Goal: Task Accomplishment & Management: Manage account settings

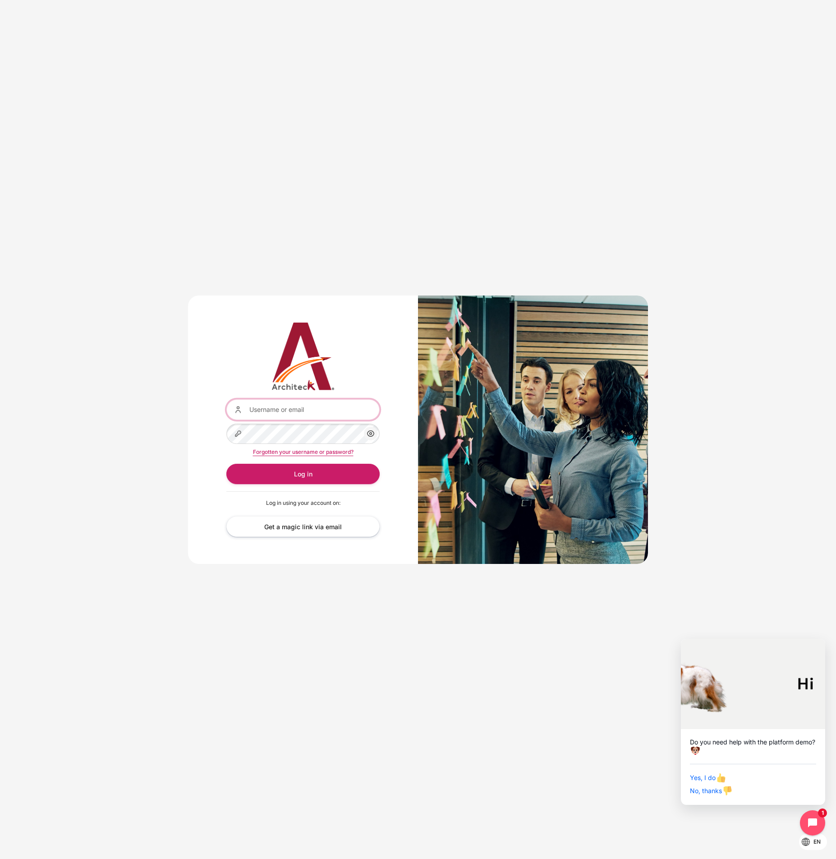
type input "architeck"
click at [303, 474] on button "Log in" at bounding box center [302, 474] width 153 height 20
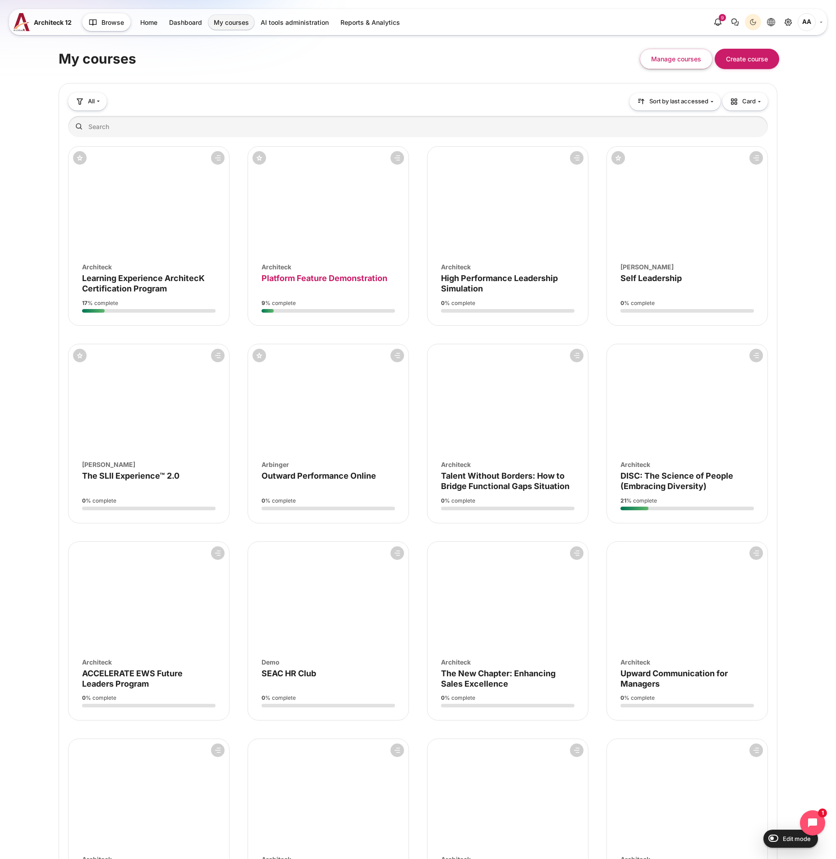
click at [351, 281] on span "Platform Feature Demonstration" at bounding box center [325, 277] width 126 height 9
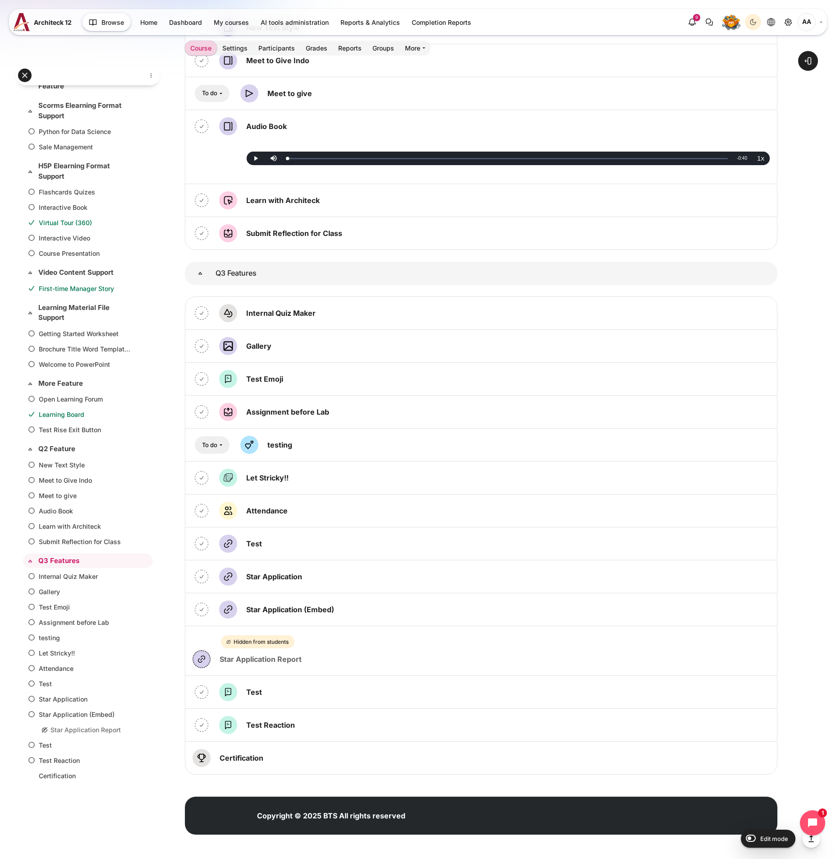
scroll to position [2095, 0]
click at [250, 693] on link "Test Forum" at bounding box center [255, 692] width 18 height 9
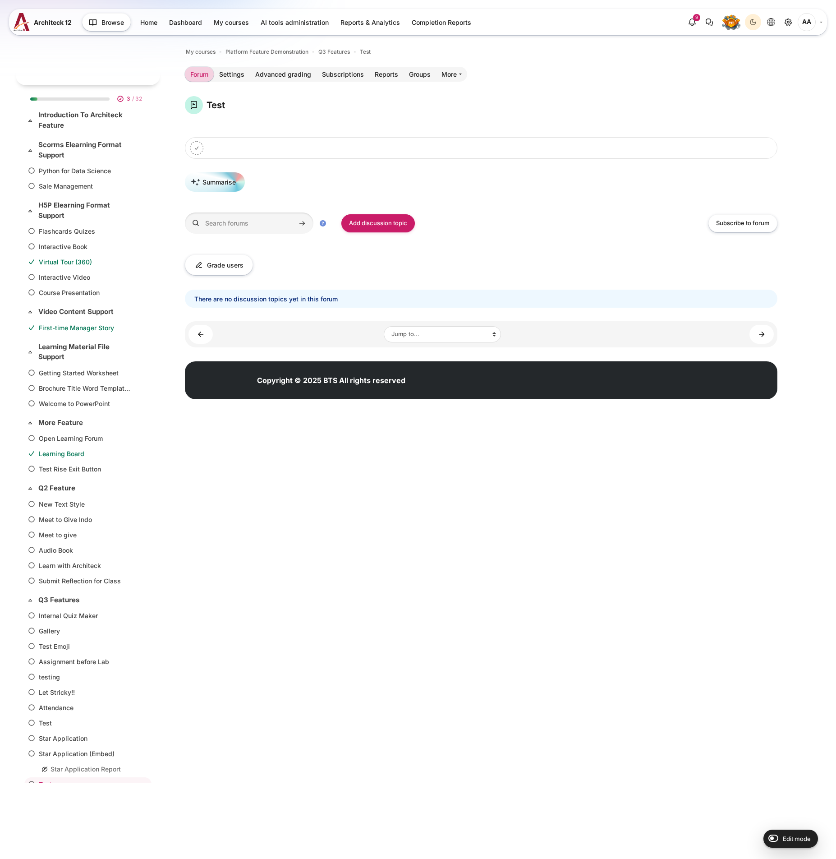
scroll to position [42, 0]
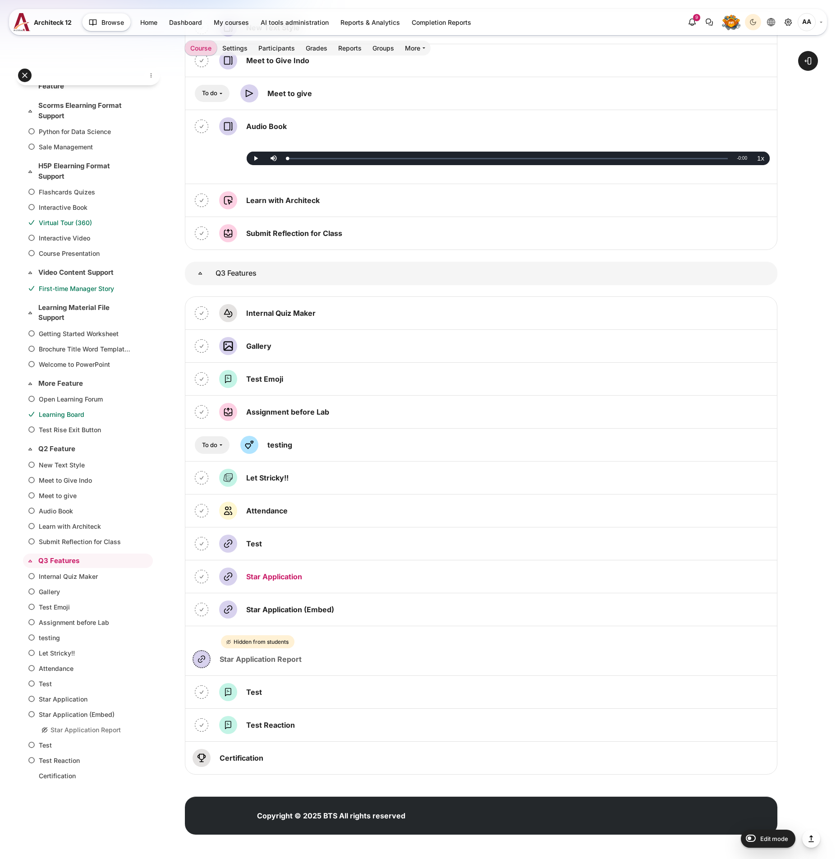
scroll to position [2095, 0]
click at [275, 574] on link "Star Application URL" at bounding box center [274, 576] width 56 height 9
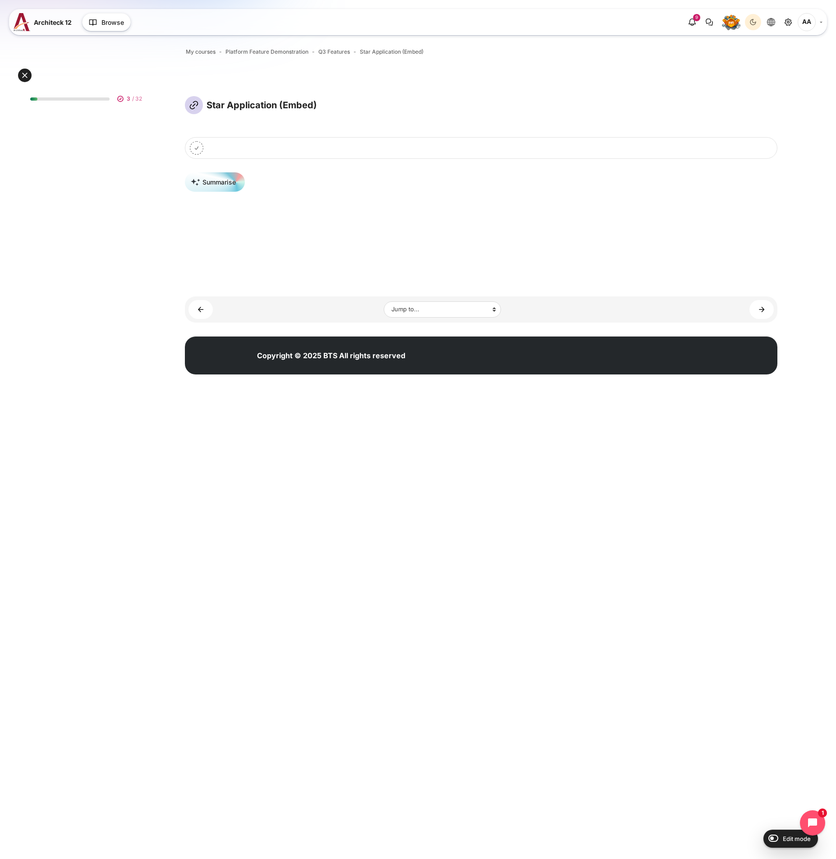
scroll to position [42, 0]
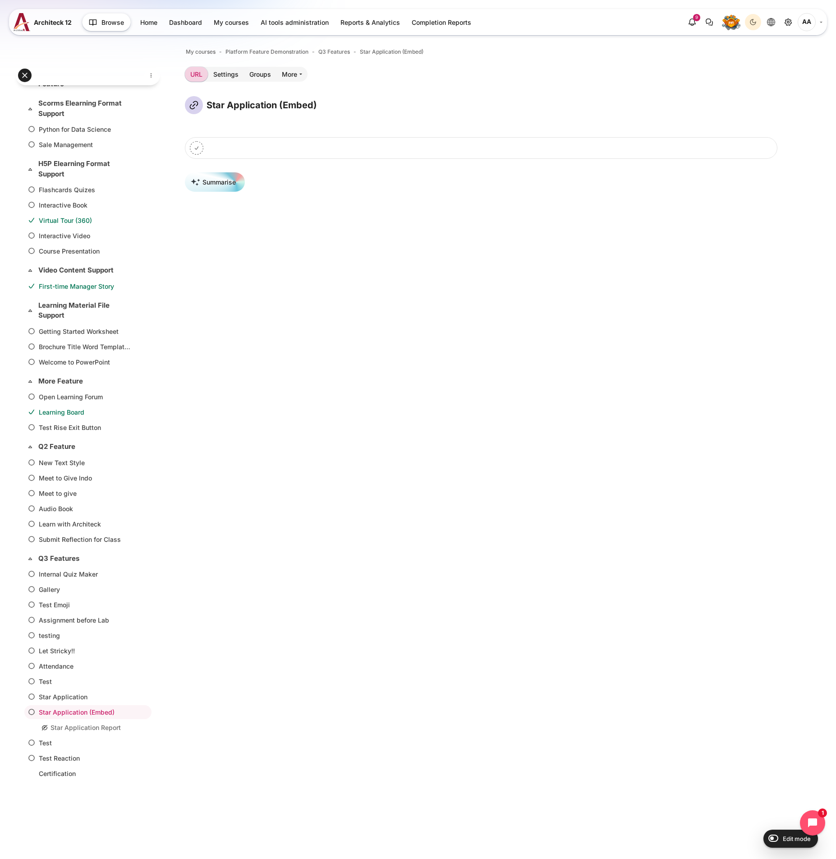
click at [777, 838] on input "Edit mode" at bounding box center [772, 837] width 16 height 9
checkbox input "true"
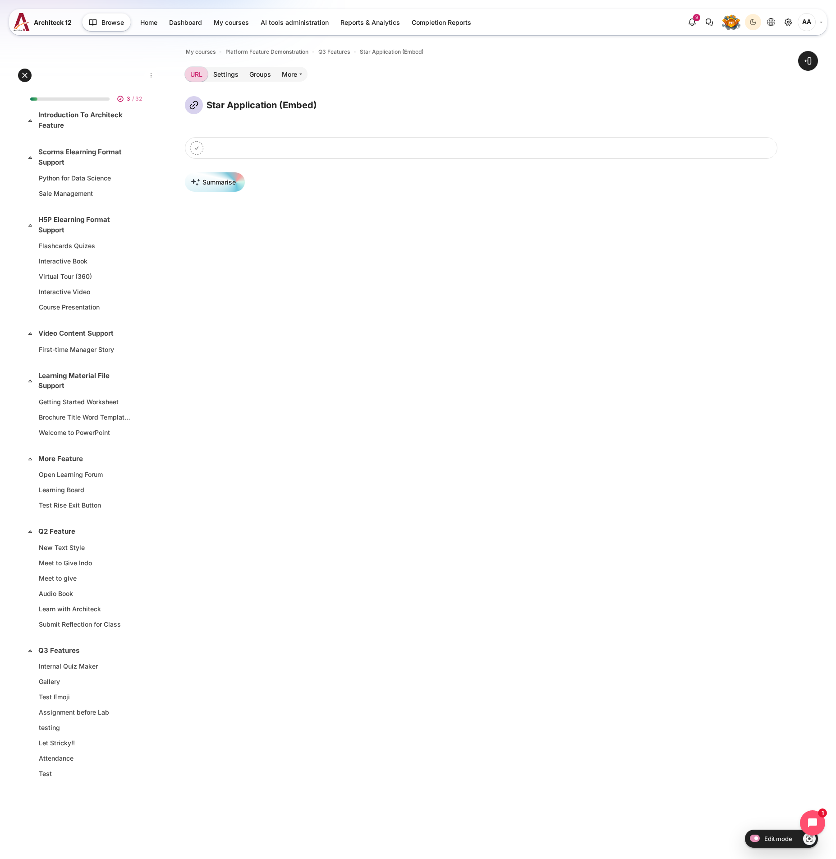
scroll to position [92, 0]
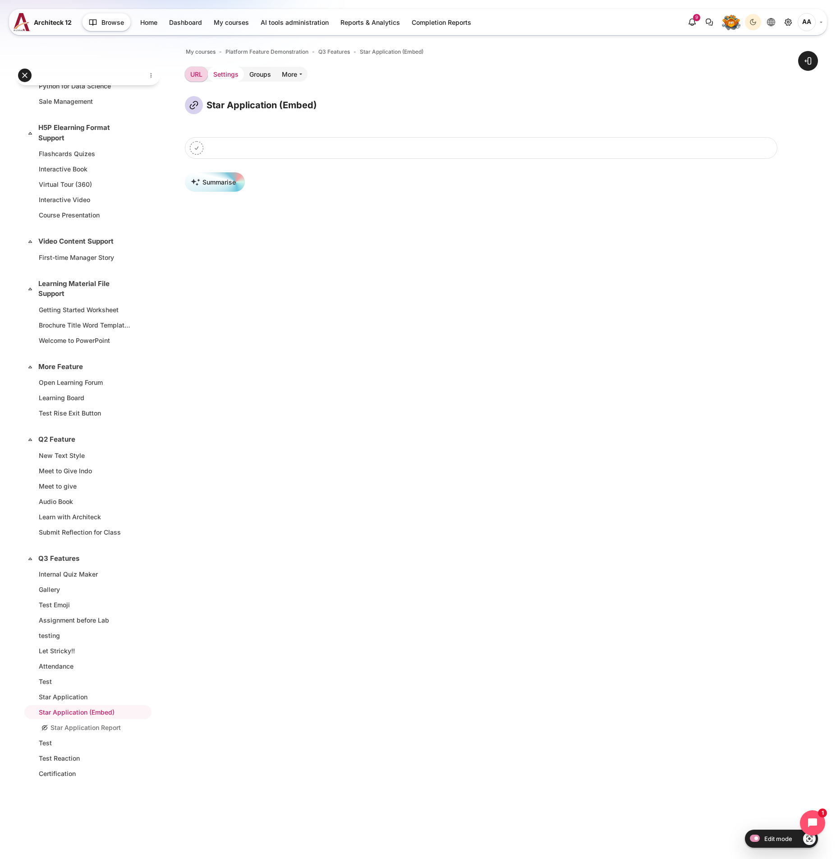
click at [234, 77] on link "Settings" at bounding box center [226, 74] width 36 height 15
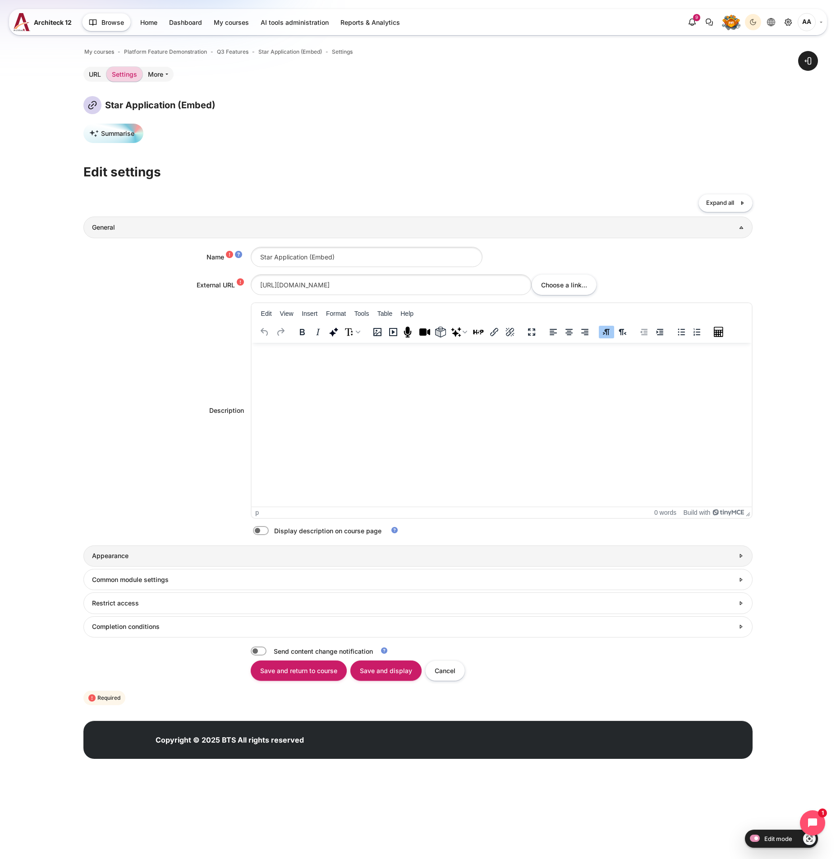
click at [502, 557] on h3 "Appearance" at bounding box center [413, 556] width 642 height 8
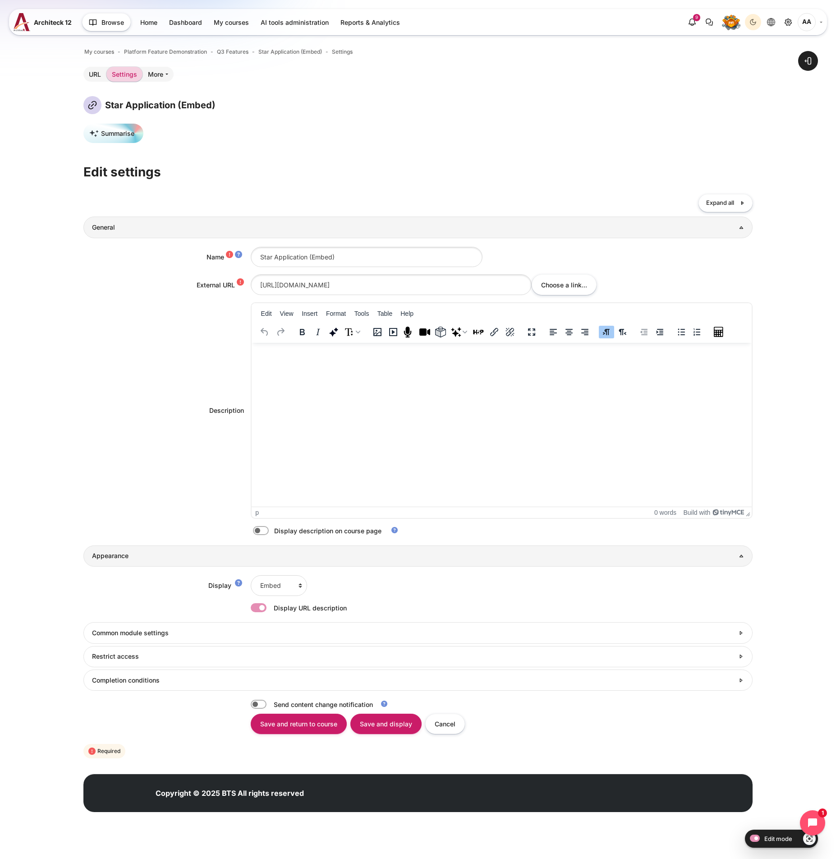
click at [502, 557] on h3 "Appearance" at bounding box center [418, 556] width 652 height 8
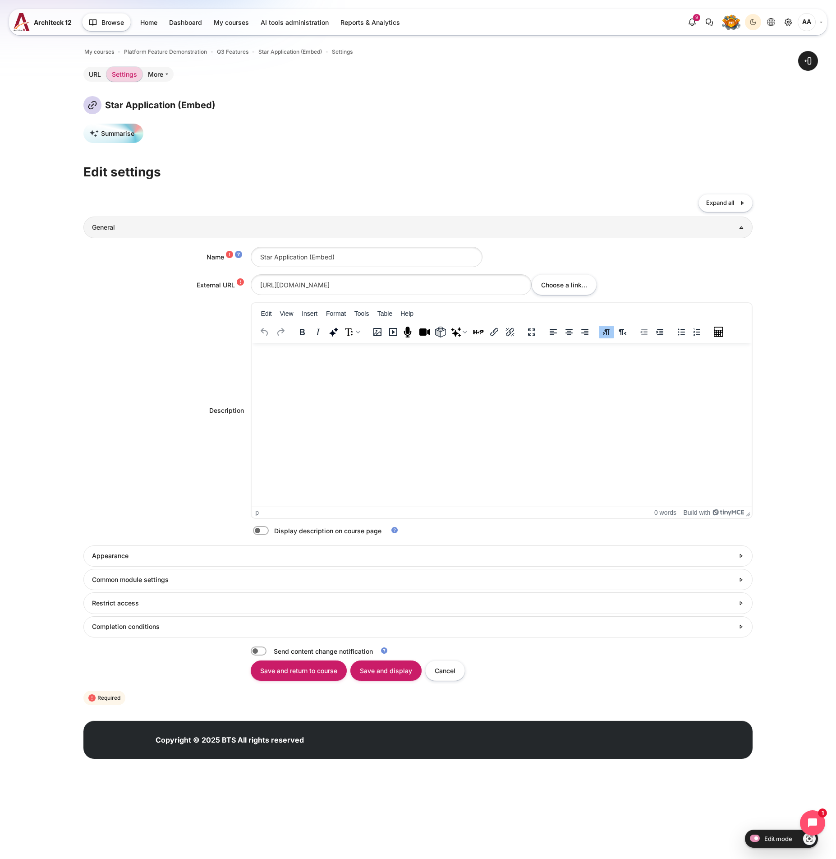
click at [720, 193] on div "Summarise Edit settings Collapse all Expand all General Name Star Application (…" at bounding box center [417, 415] width 669 height 583
click at [720, 199] on span "Expand all" at bounding box center [721, 203] width 28 height 9
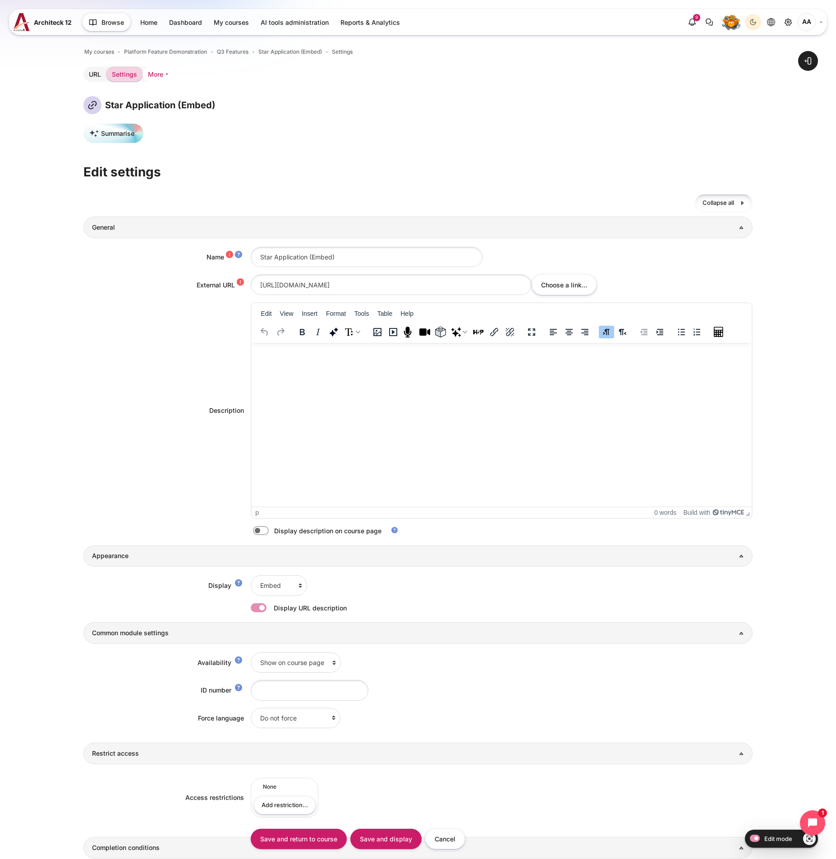
click at [154, 78] on link "More" at bounding box center [158, 74] width 31 height 15
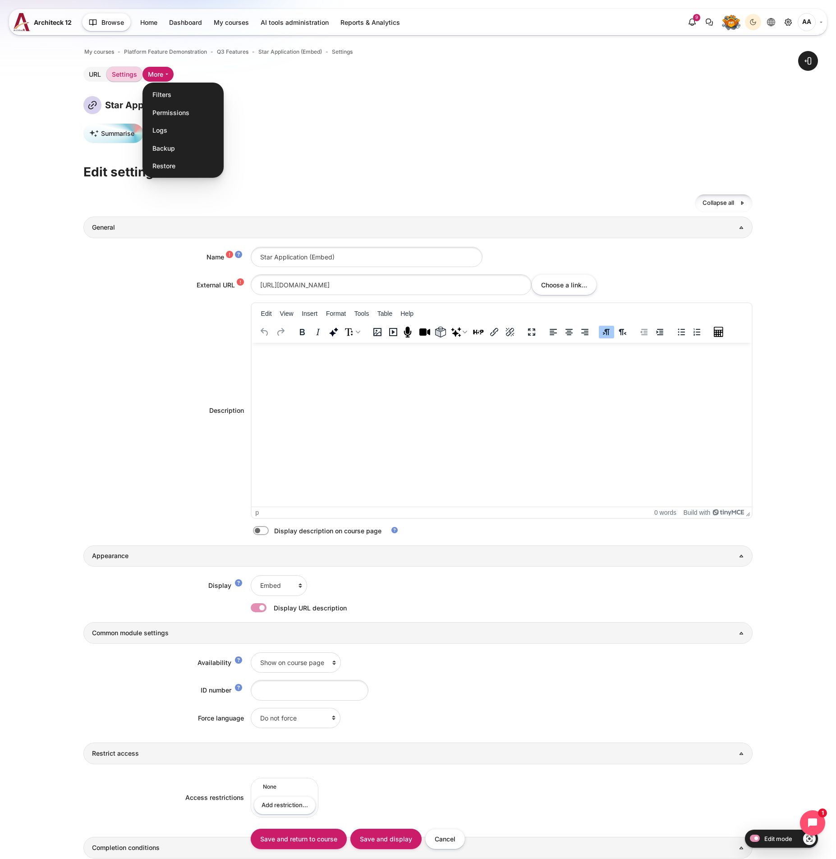
click at [342, 125] on div "Summarise" at bounding box center [417, 137] width 669 height 27
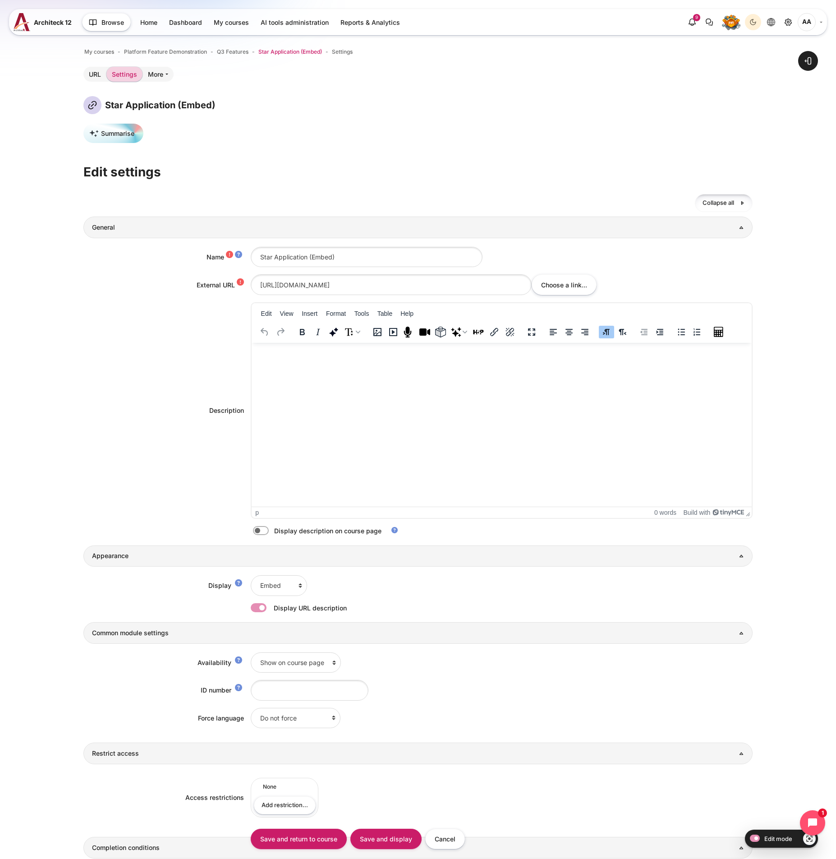
click at [298, 52] on span "Star Application (Embed)" at bounding box center [291, 52] width 64 height 8
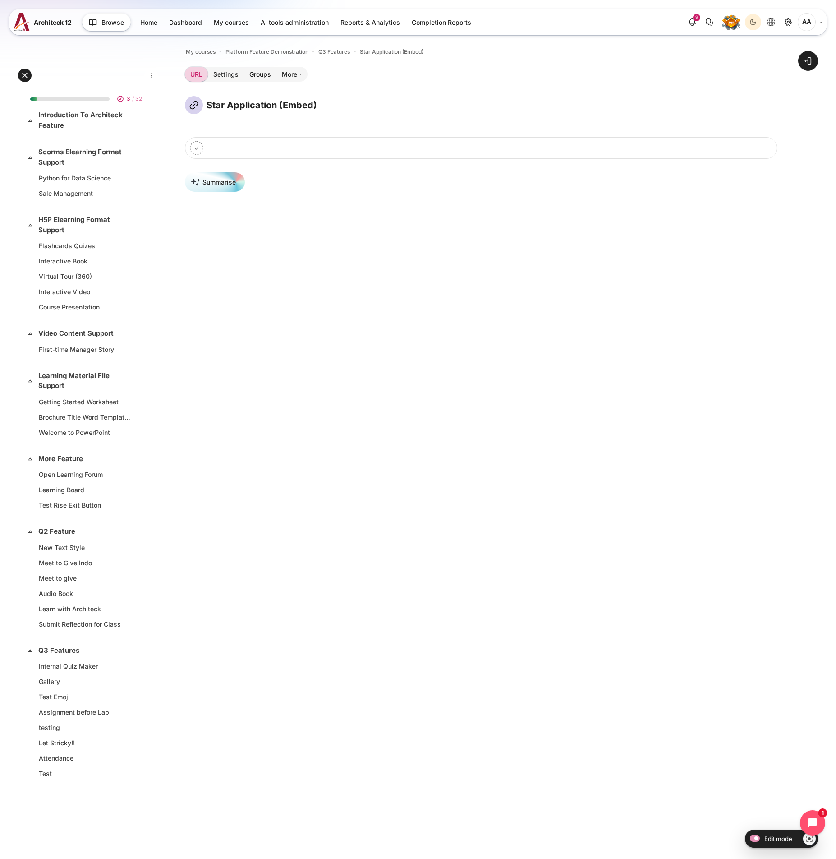
scroll to position [92, 0]
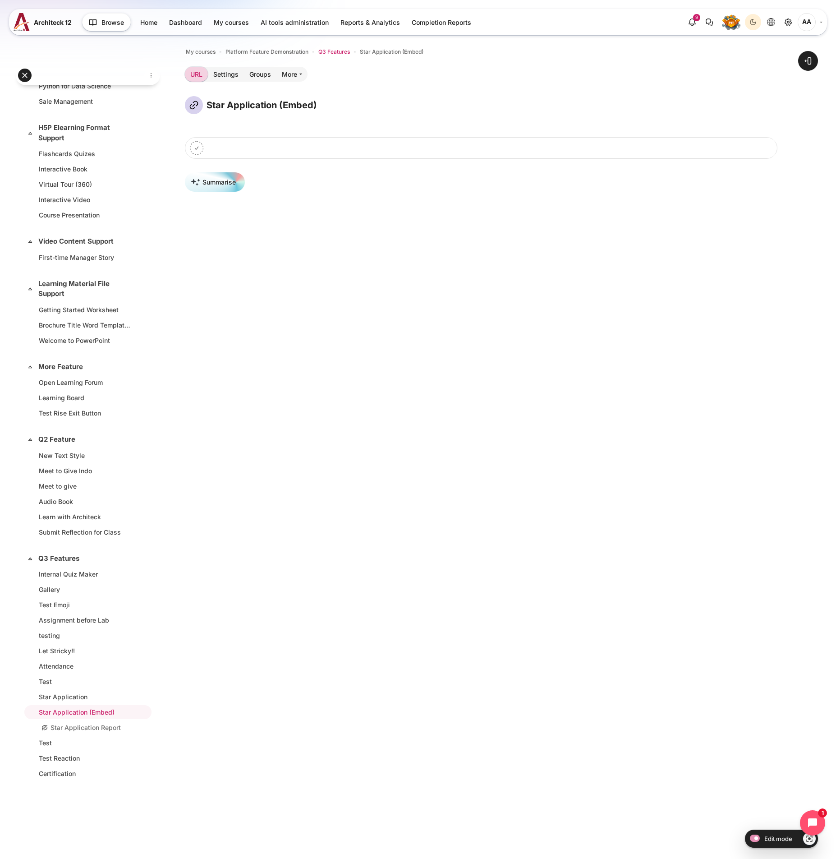
click at [341, 51] on span "Q3 Features" at bounding box center [335, 52] width 32 height 8
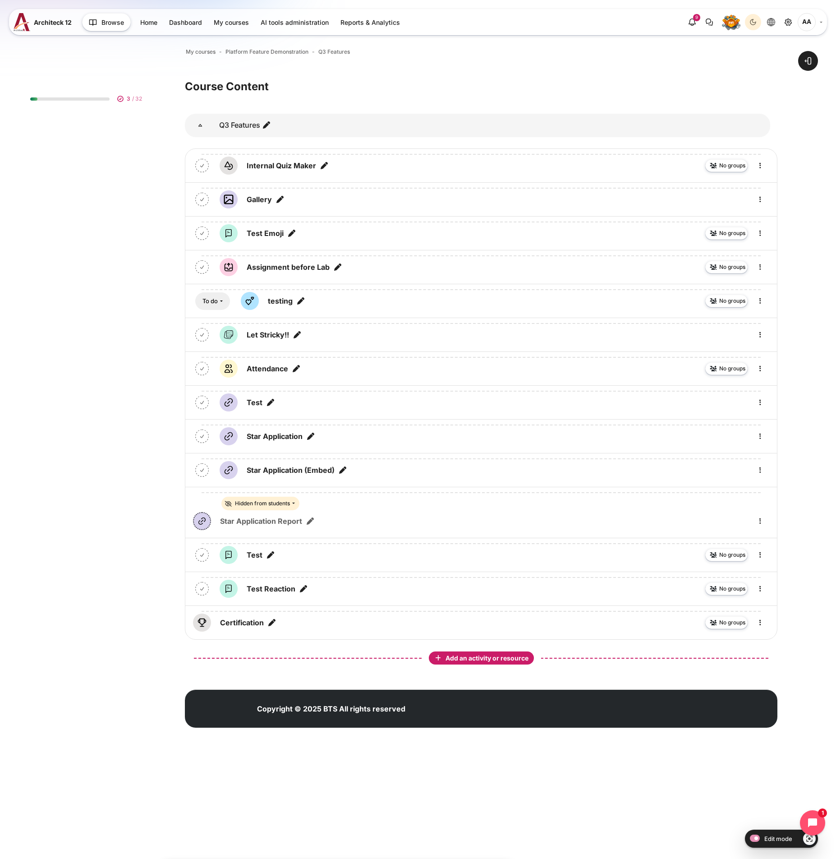
click at [494, 659] on span "Add an activity or resource" at bounding box center [488, 658] width 85 height 8
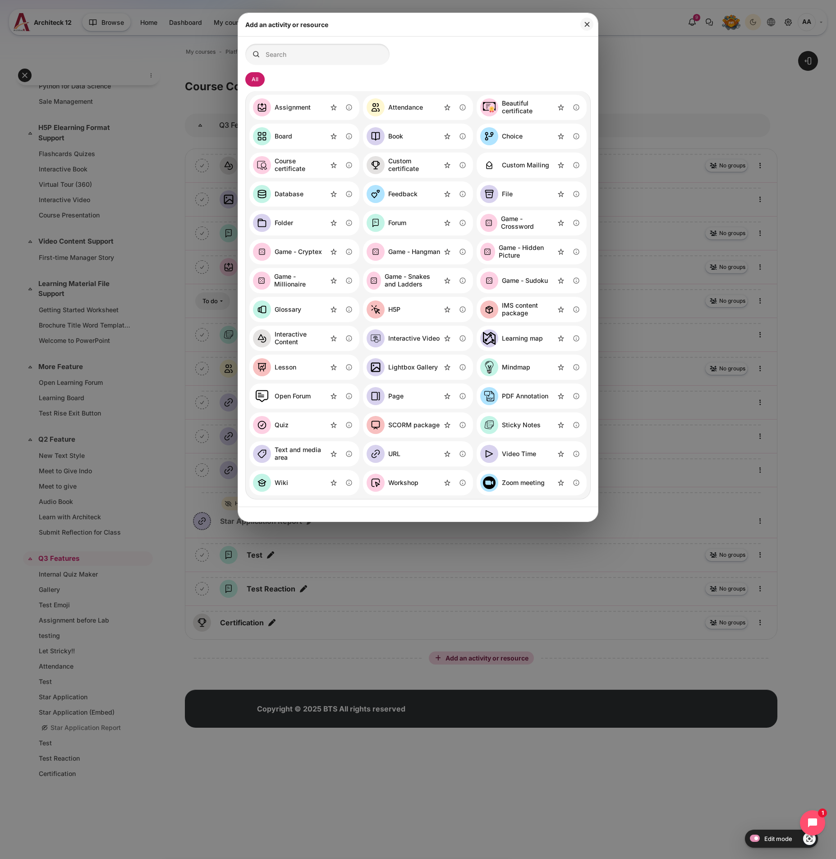
click at [390, 462] on link "URL" at bounding box center [384, 454] width 34 height 18
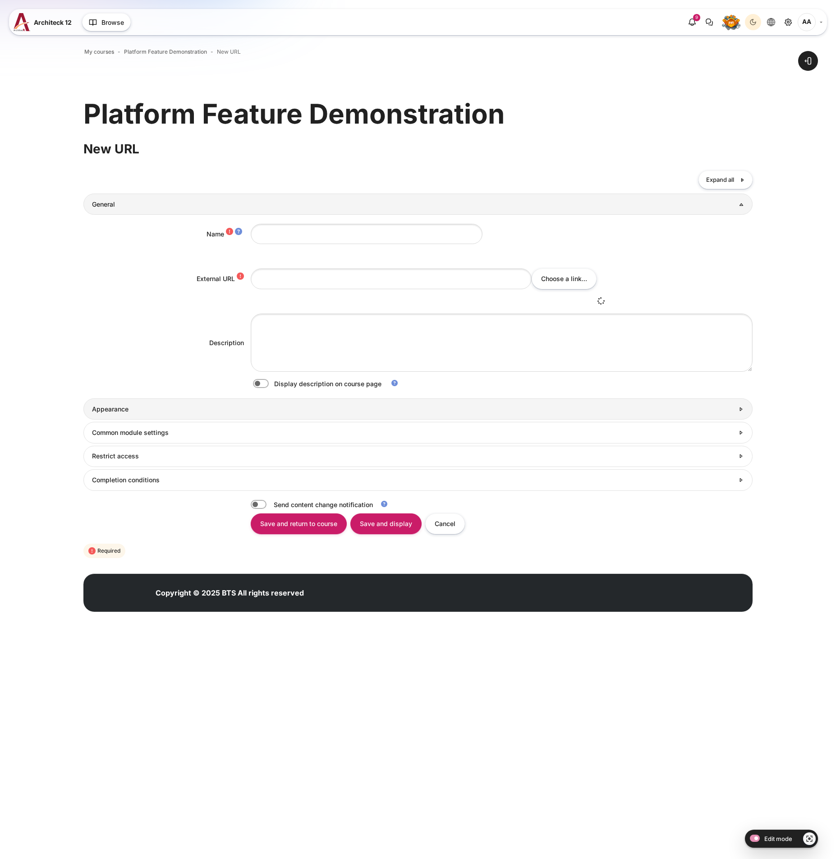
click at [308, 418] on link "Appearance" at bounding box center [417, 408] width 669 height 21
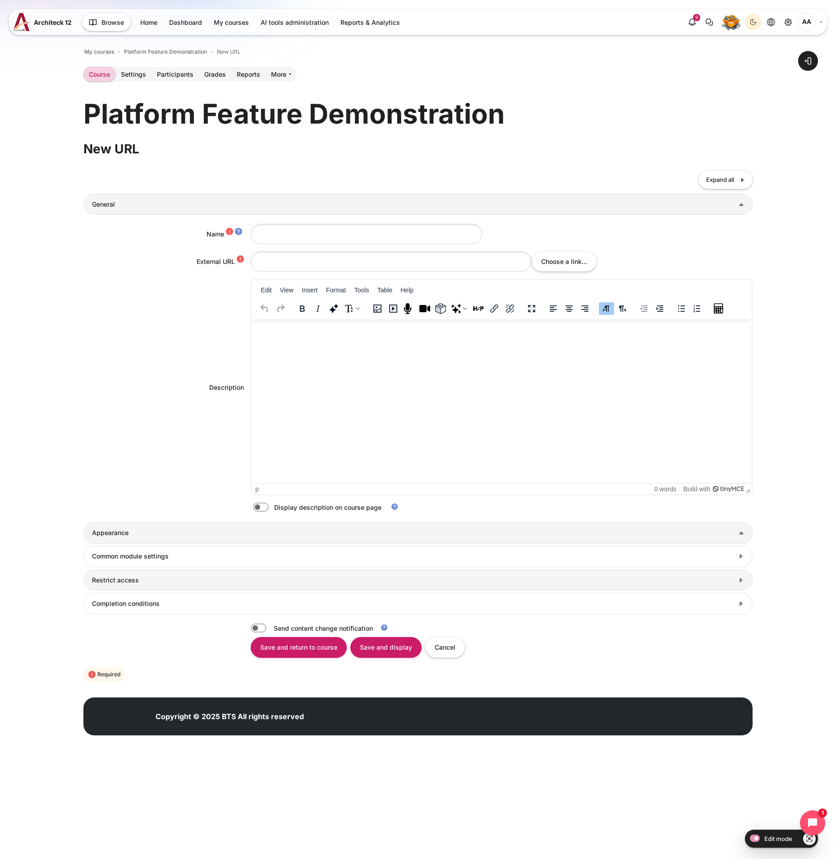
click at [335, 576] on h3 "Restrict access" at bounding box center [413, 580] width 642 height 8
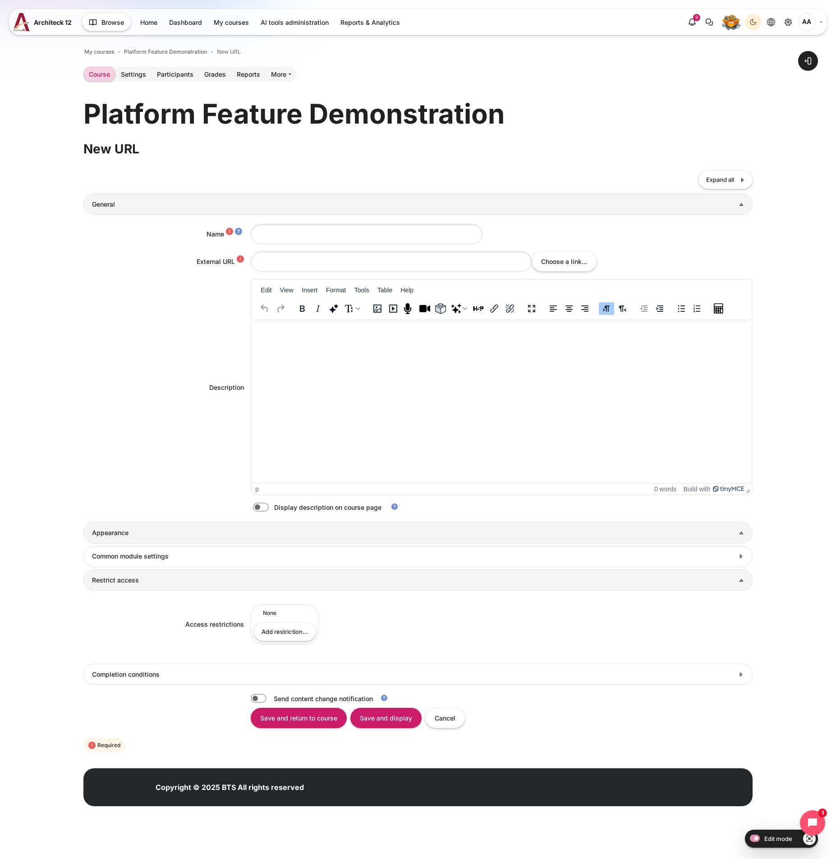
click at [315, 581] on h3 "Restrict access" at bounding box center [418, 580] width 652 height 8
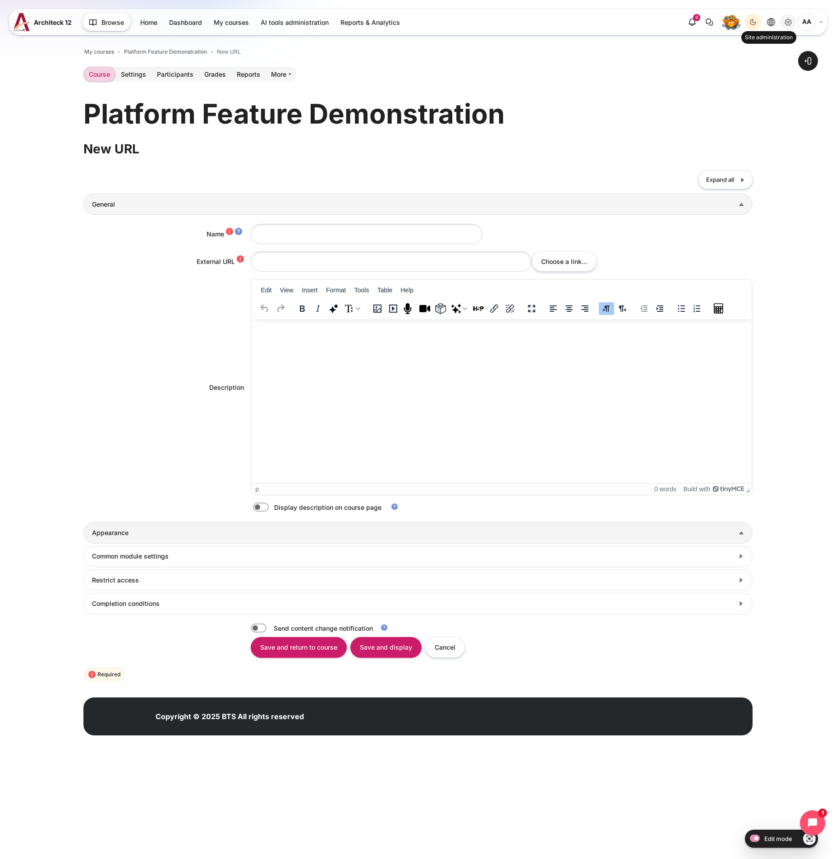
click at [795, 25] on link "Site administration" at bounding box center [789, 22] width 16 height 16
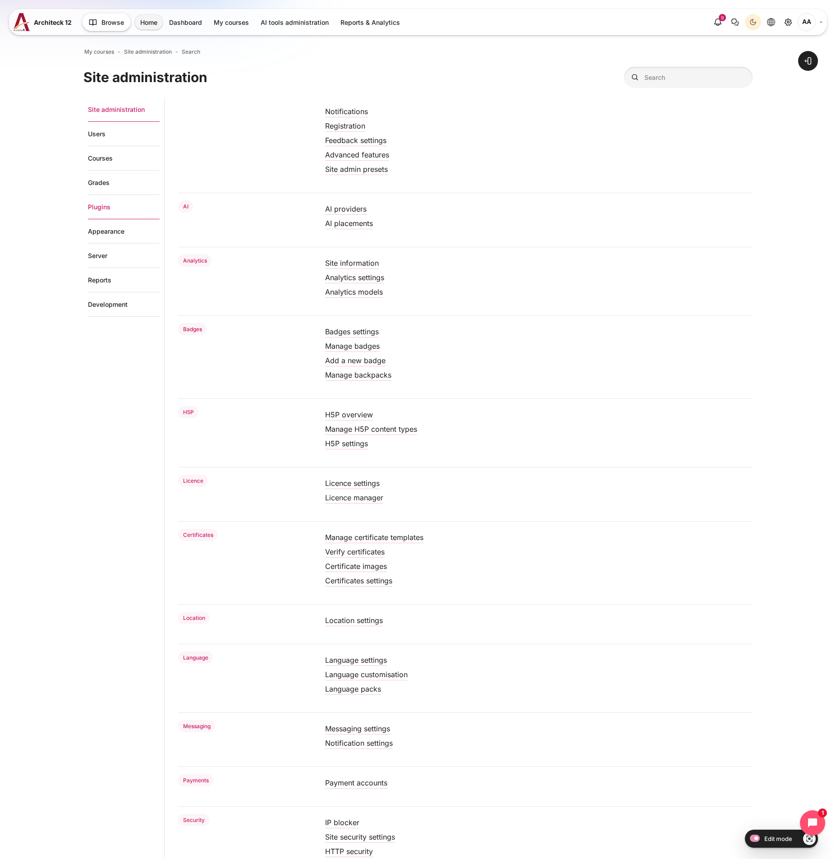
click at [116, 213] on link "Plugins" at bounding box center [124, 207] width 72 height 24
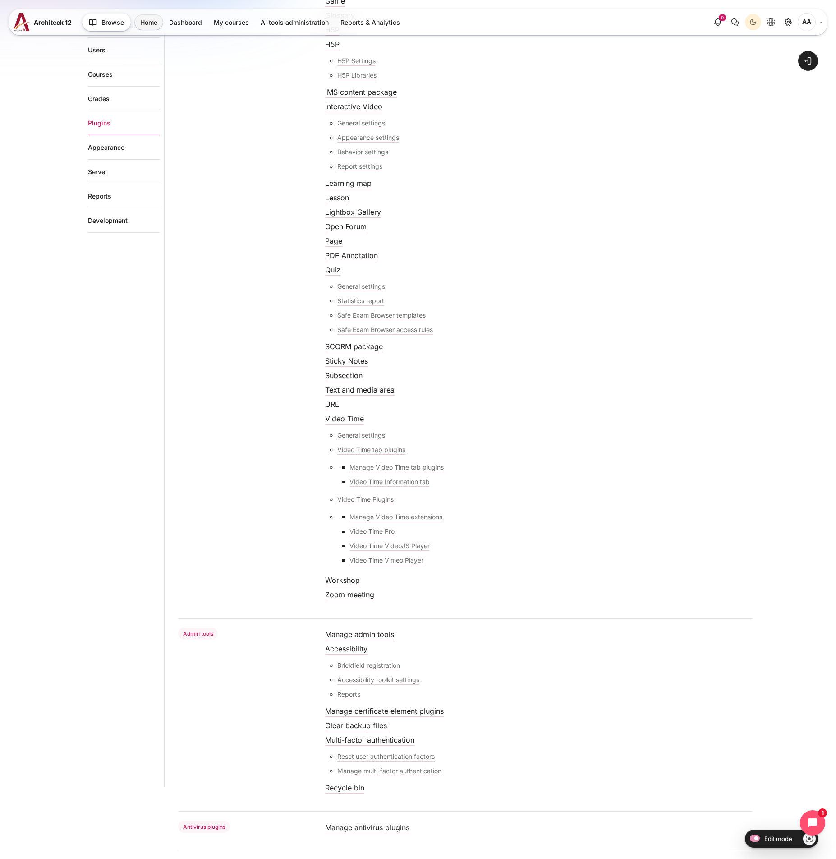
scroll to position [698, 0]
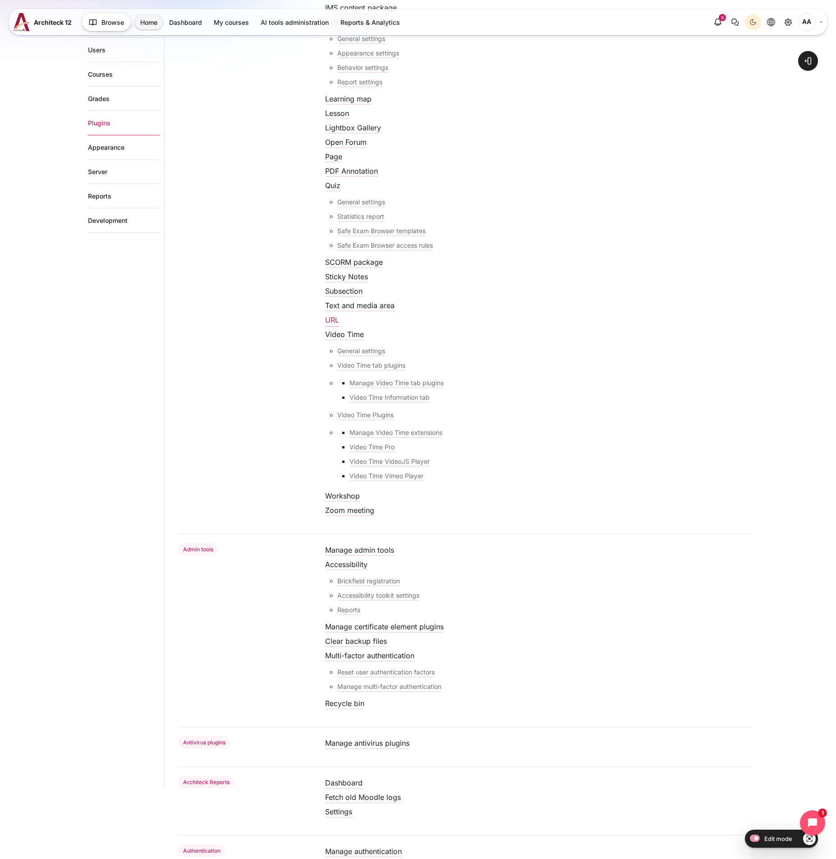
click at [334, 320] on link "URL" at bounding box center [332, 319] width 14 height 9
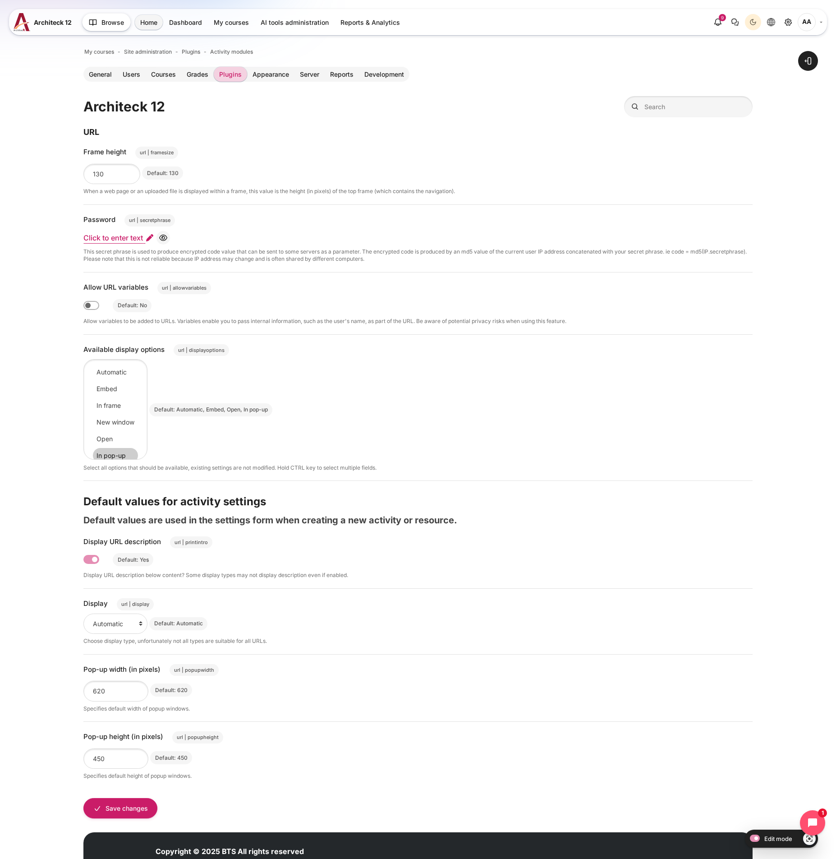
scroll to position [15, 0]
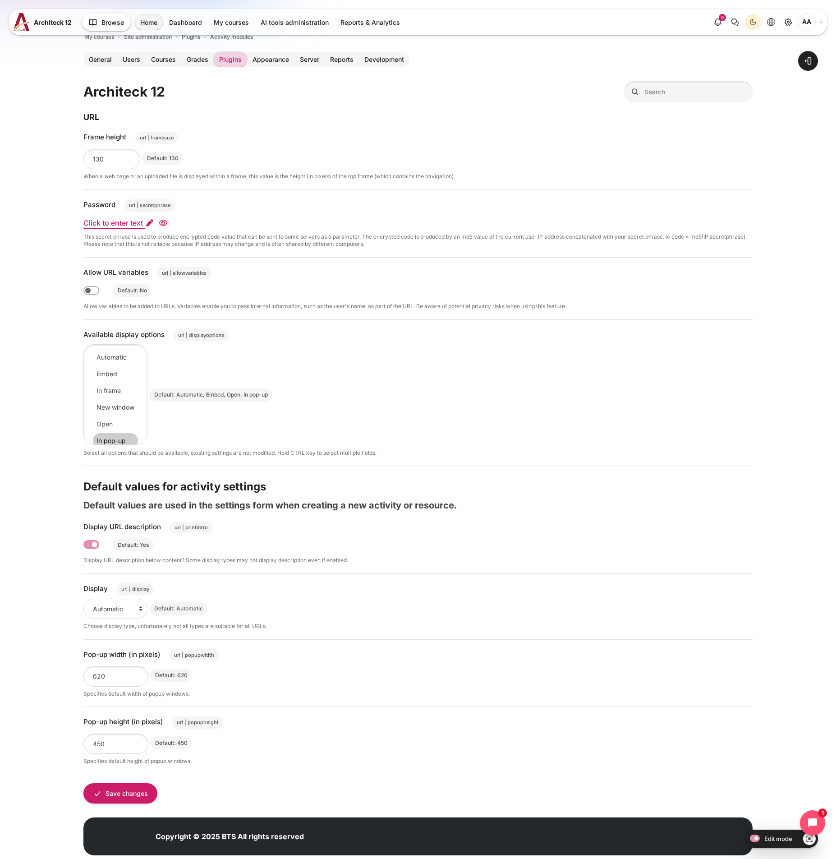
click at [166, 220] on icon "Reveal" at bounding box center [163, 222] width 9 height 9
click at [165, 222] on icon "Reveal" at bounding box center [163, 222] width 9 height 9
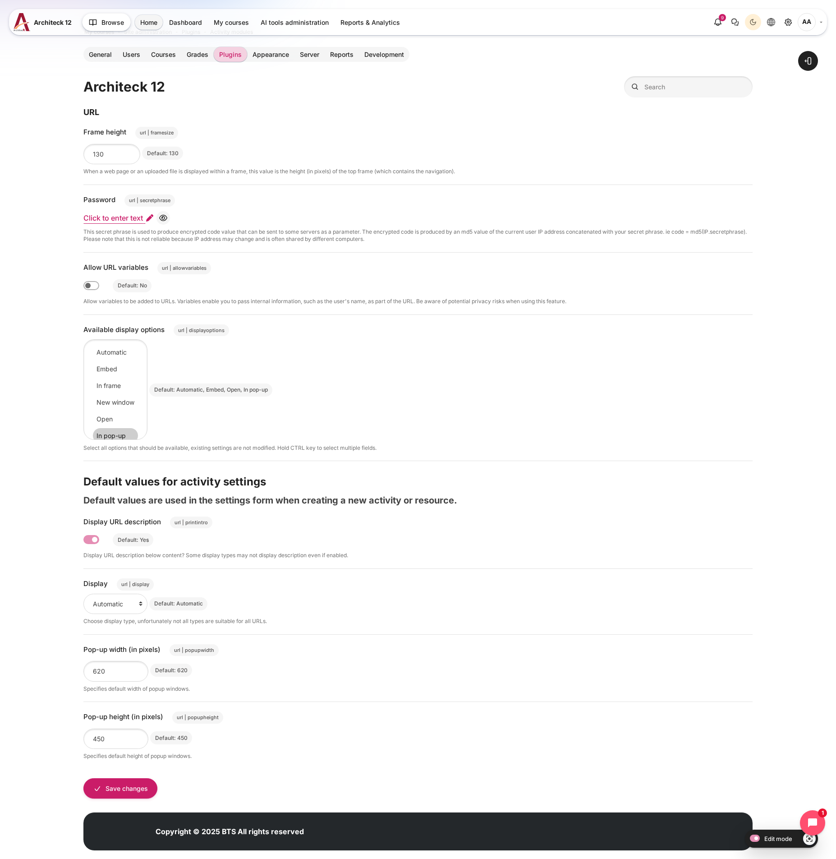
scroll to position [19, 0]
click at [103, 282] on label "Content" at bounding box center [103, 282] width 0 height 0
click at [90, 285] on input "Allow URL variables" at bounding box center [91, 286] width 16 height 9
checkbox input "true"
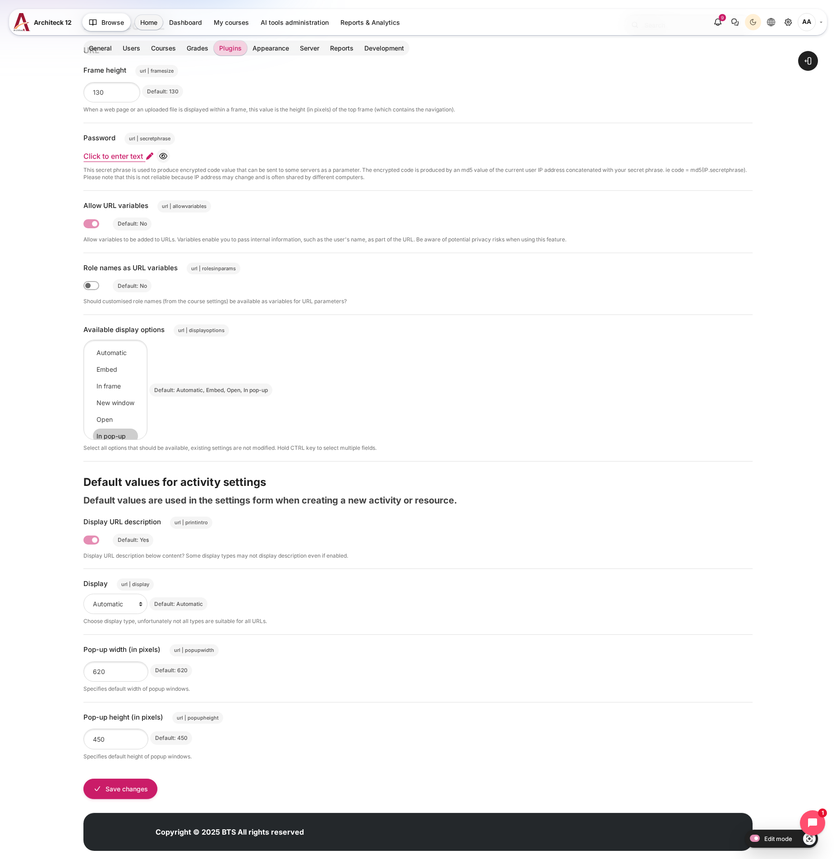
scroll to position [81, 0]
click at [134, 779] on button "Save changes" at bounding box center [120, 789] width 74 height 20
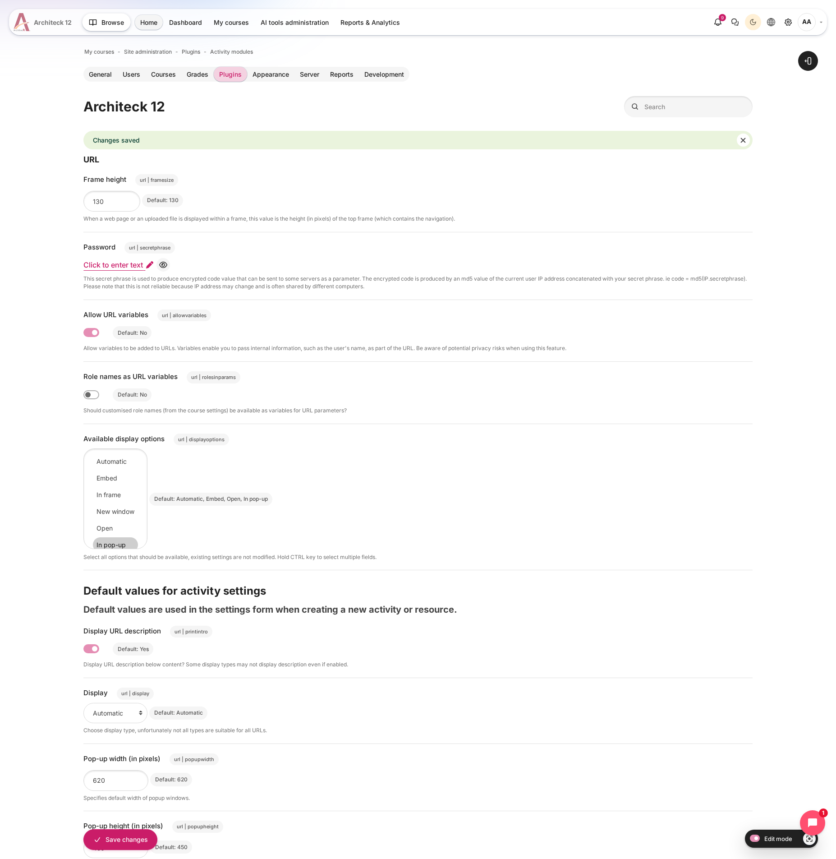
click at [60, 22] on span "Architeck 12" at bounding box center [53, 22] width 38 height 9
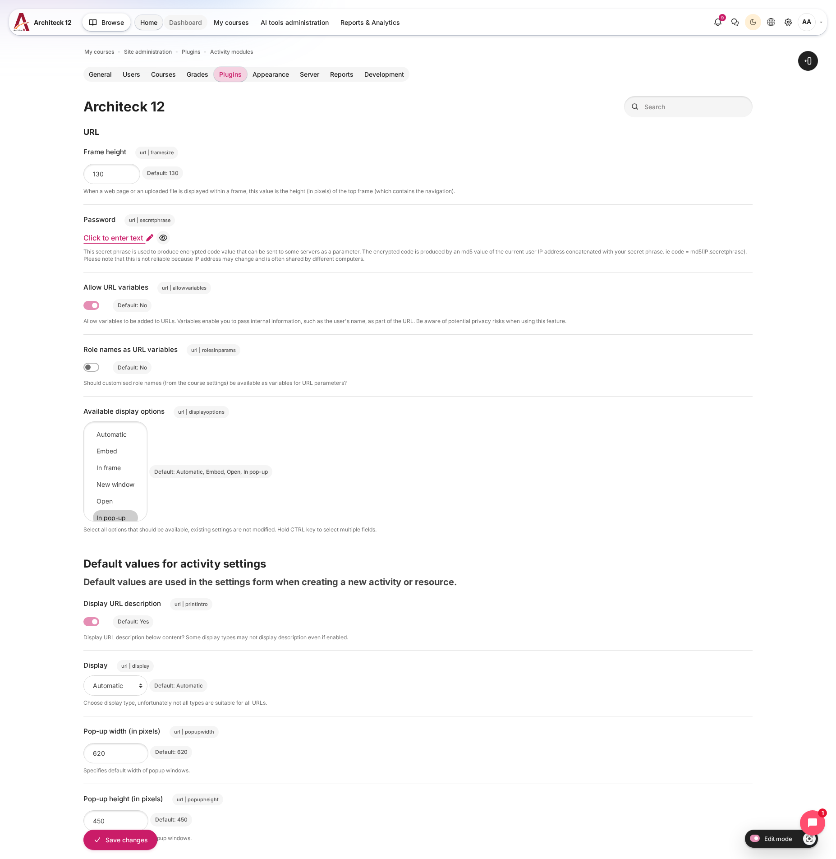
click at [183, 23] on link "Dashboard" at bounding box center [186, 22] width 44 height 15
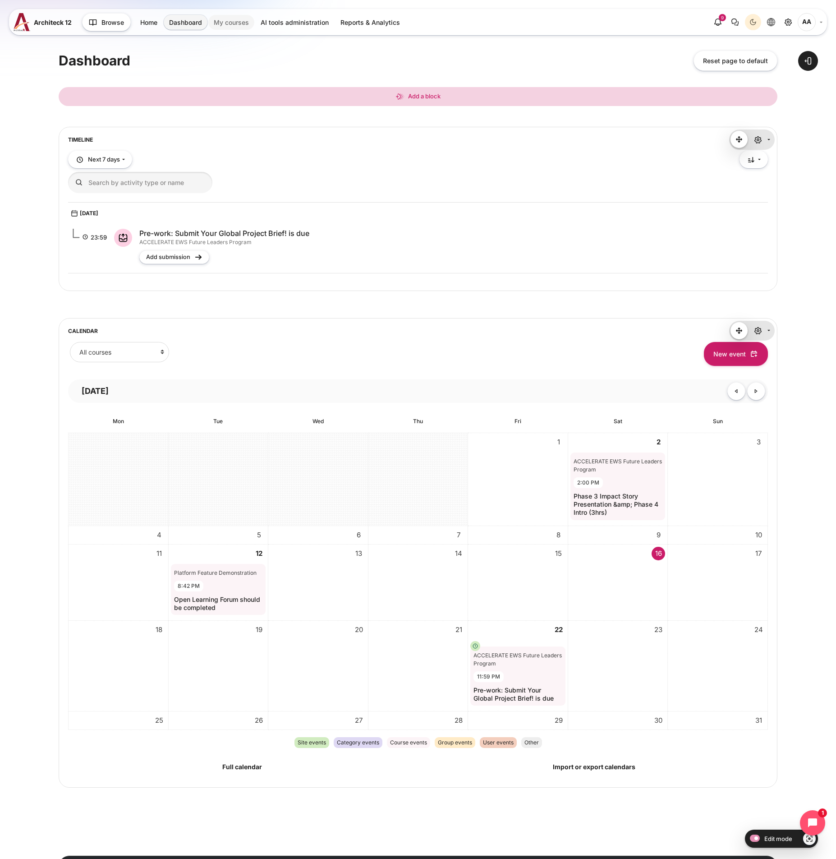
click at [222, 23] on link "My courses" at bounding box center [231, 22] width 46 height 15
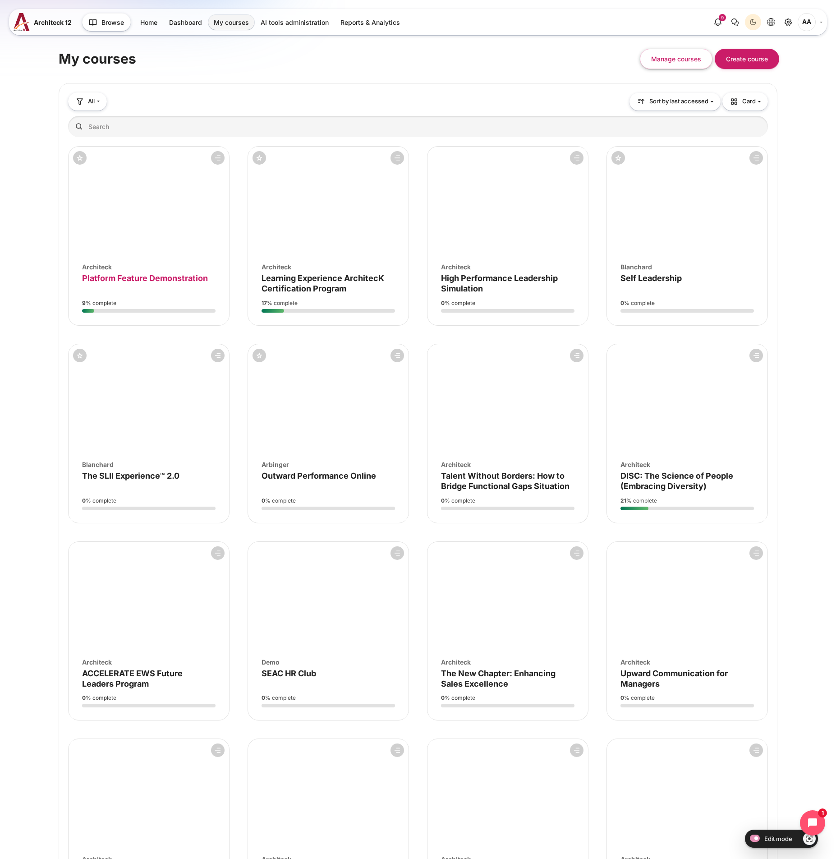
click at [128, 276] on span "Platform Feature Demonstration" at bounding box center [145, 277] width 126 height 9
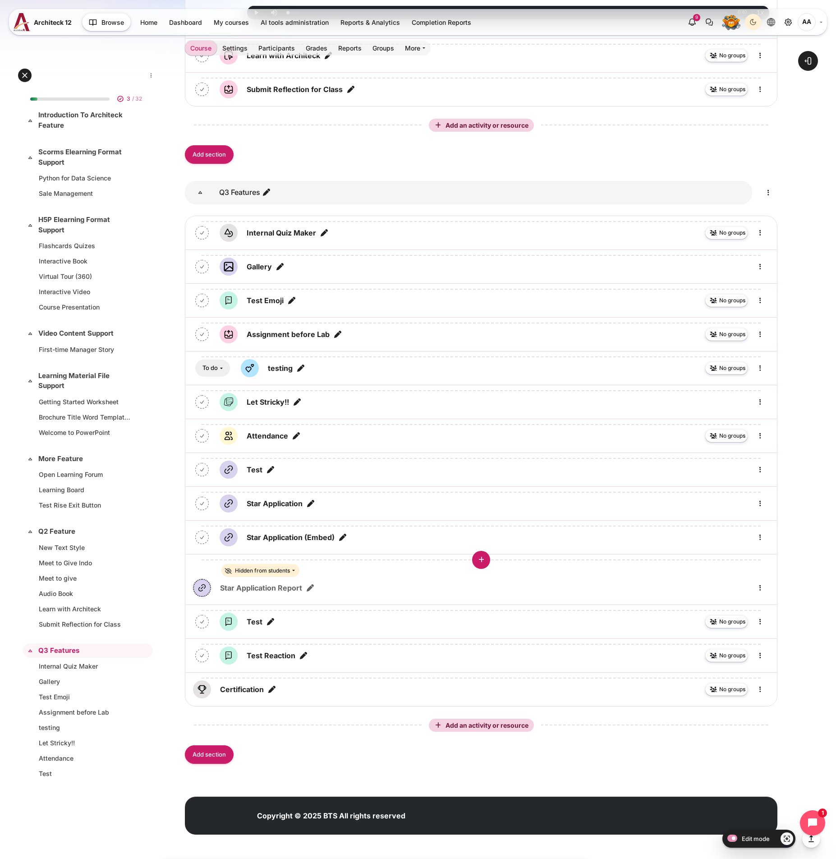
scroll to position [2635, 0]
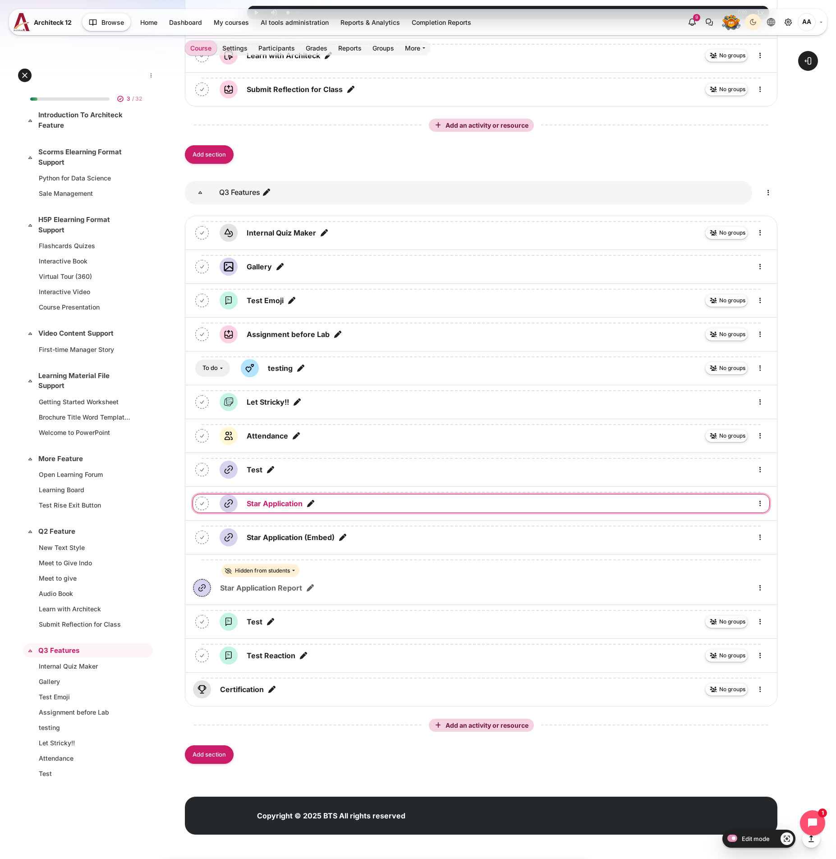
click at [283, 502] on link "Star Application URL" at bounding box center [275, 503] width 56 height 11
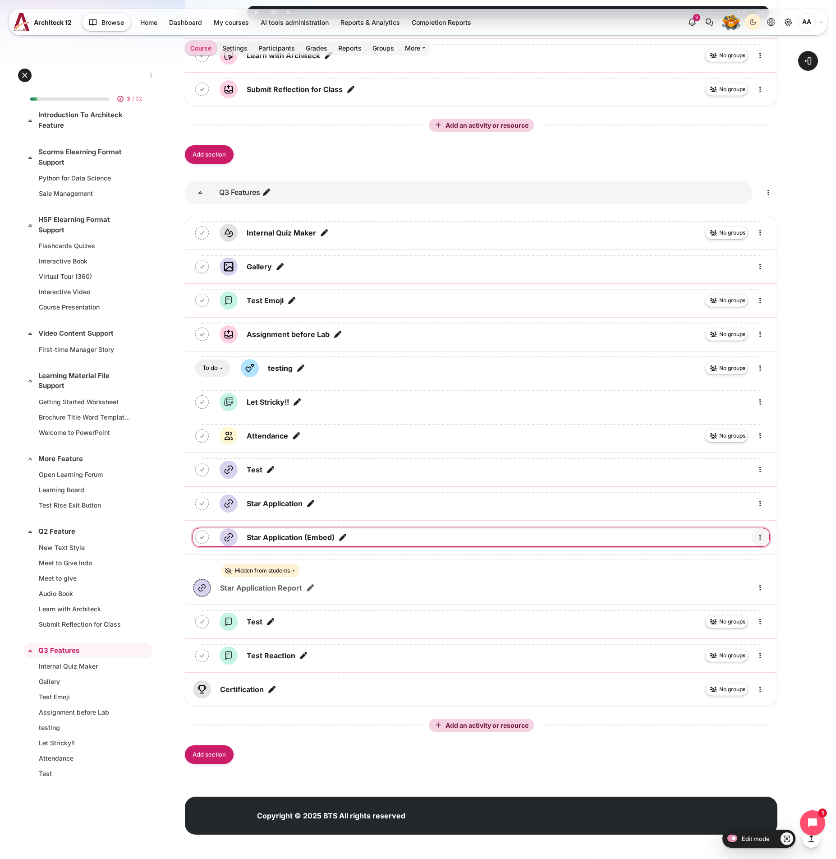
click at [763, 538] on icon "Edit" at bounding box center [760, 537] width 11 height 11
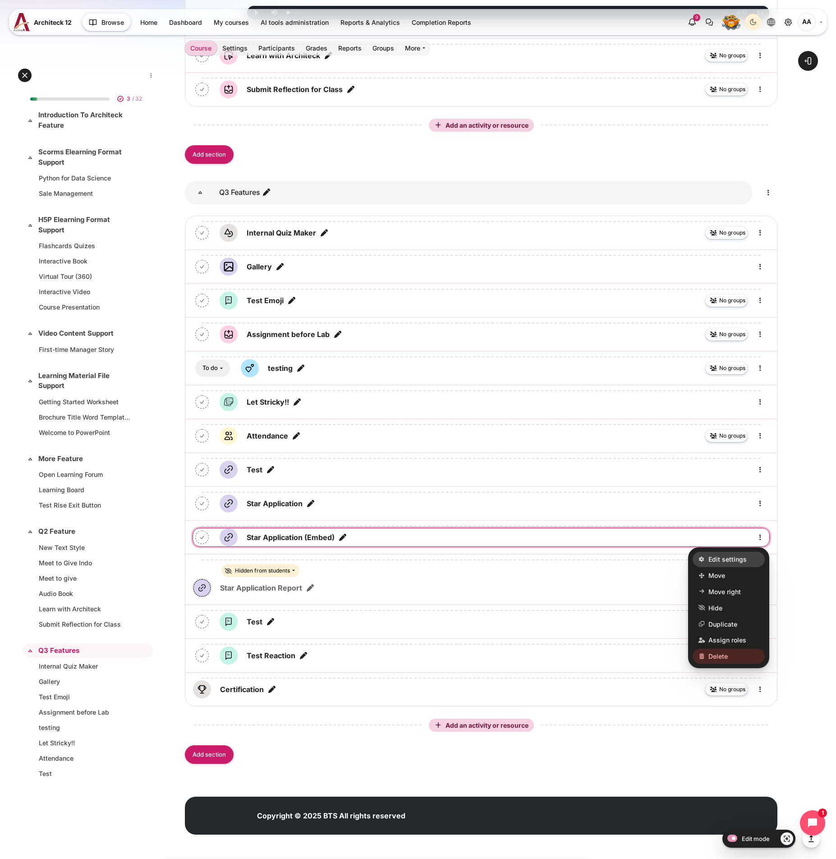
click at [733, 553] on link "Edit settings" at bounding box center [729, 559] width 72 height 15
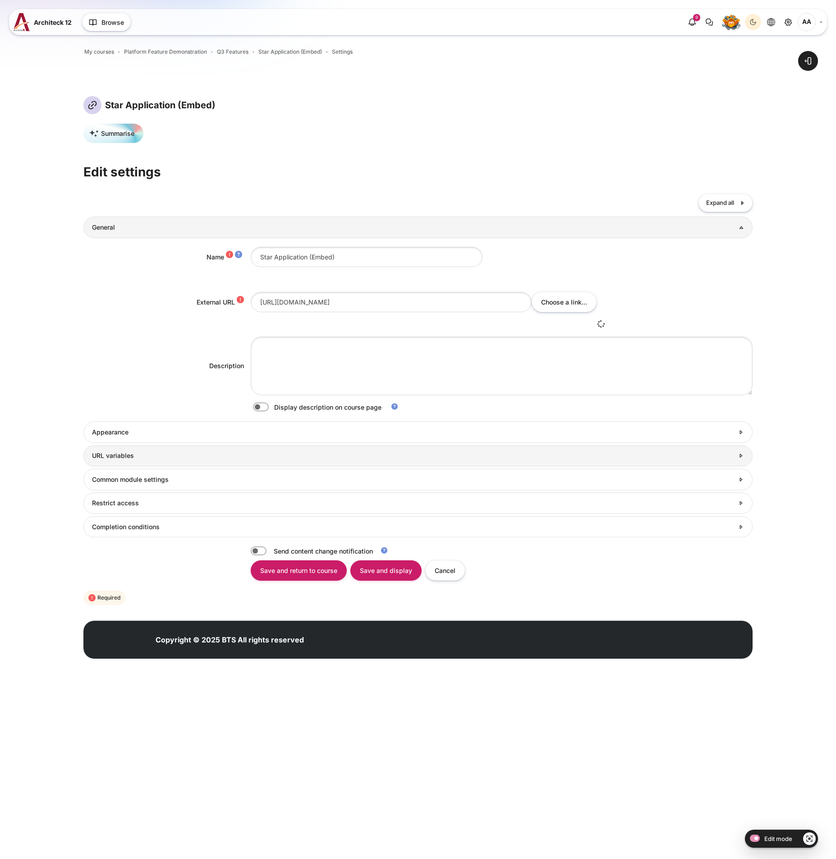
click at [146, 461] on link "URL variables" at bounding box center [417, 455] width 669 height 21
click at [149, 459] on h3 "URL variables" at bounding box center [418, 456] width 652 height 8
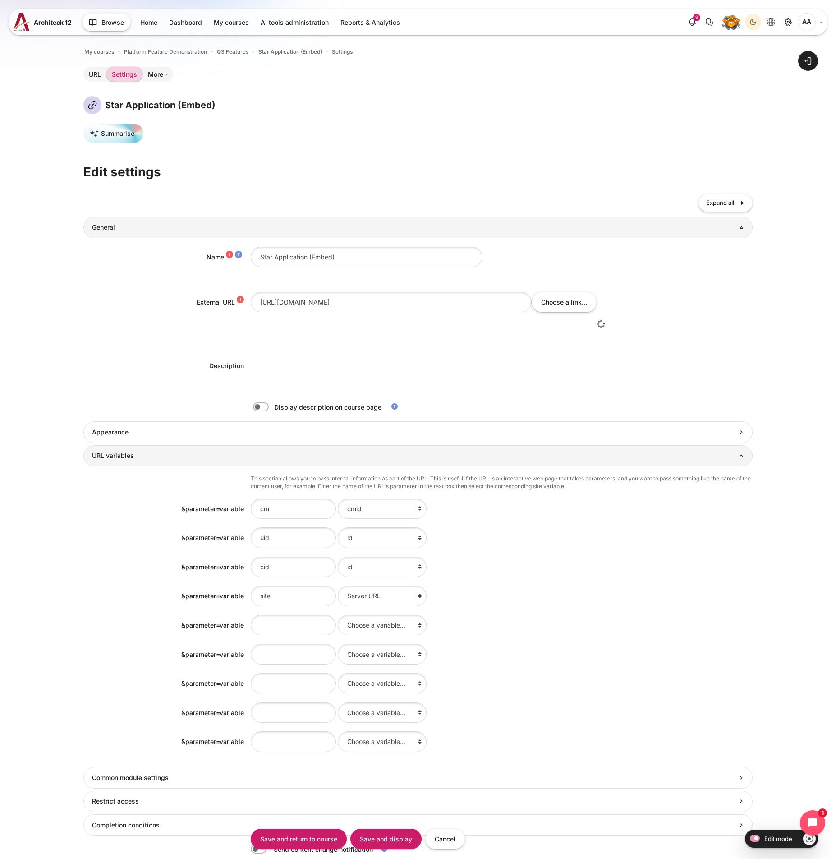
click at [149, 459] on h3 "URL variables" at bounding box center [413, 456] width 642 height 8
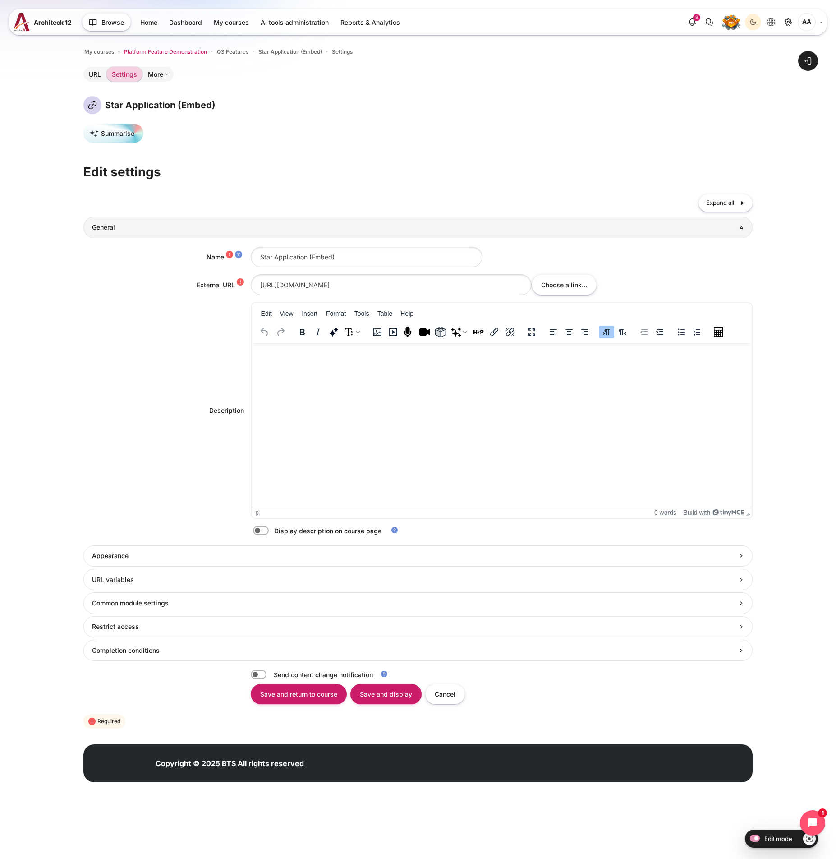
click at [183, 48] on span "Platform Feature Demonstration" at bounding box center [165, 52] width 83 height 8
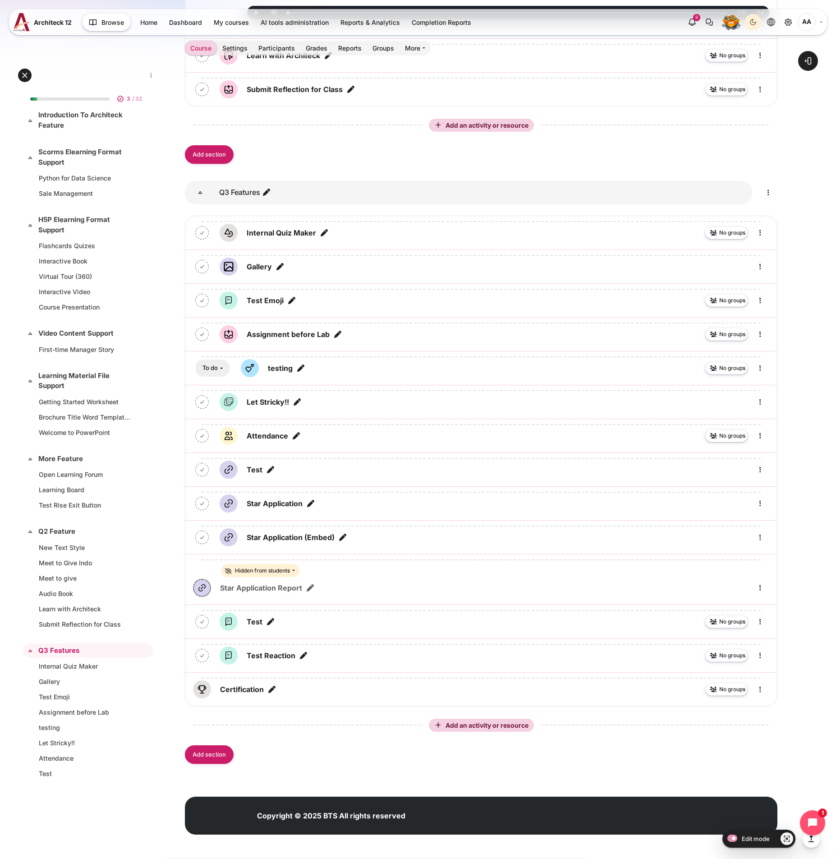
scroll to position [2635, 0]
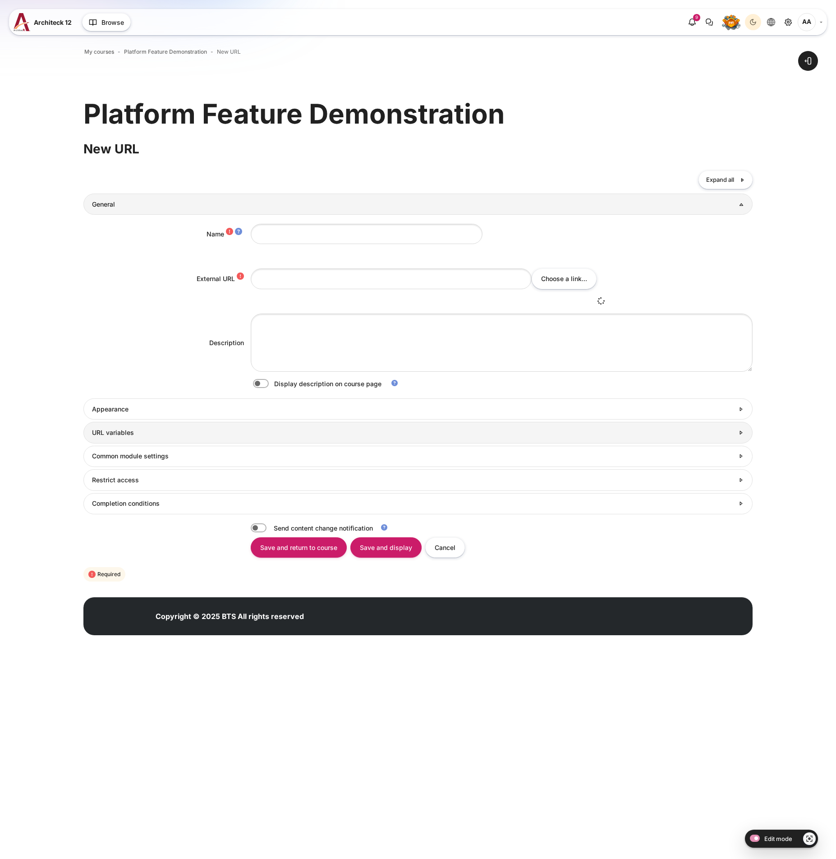
click at [239, 430] on h3 "URL variables" at bounding box center [413, 433] width 642 height 8
click at [248, 432] on h3 "URL variables" at bounding box center [418, 433] width 652 height 8
click at [750, 430] on link "URL variables" at bounding box center [417, 432] width 669 height 21
